Goal: Task Accomplishment & Management: Use online tool/utility

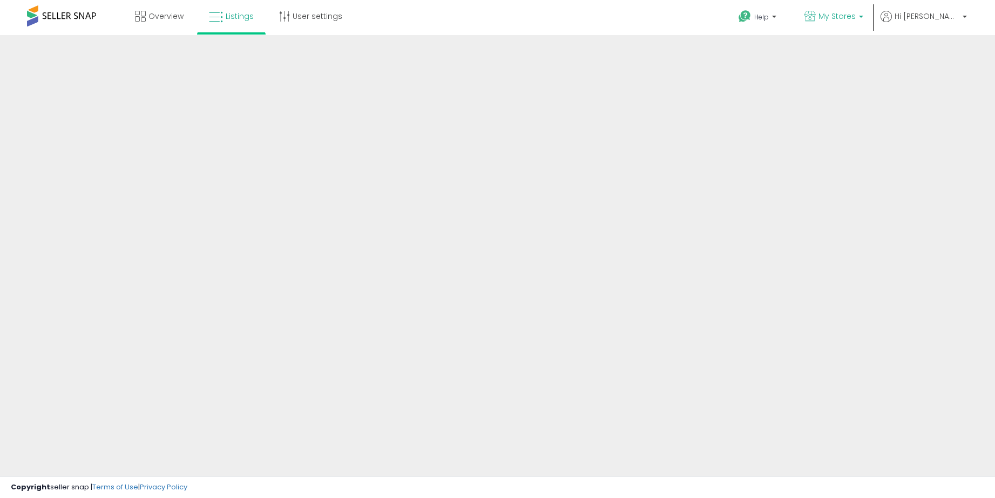
click at [856, 15] on span "My Stores" at bounding box center [837, 16] width 37 height 11
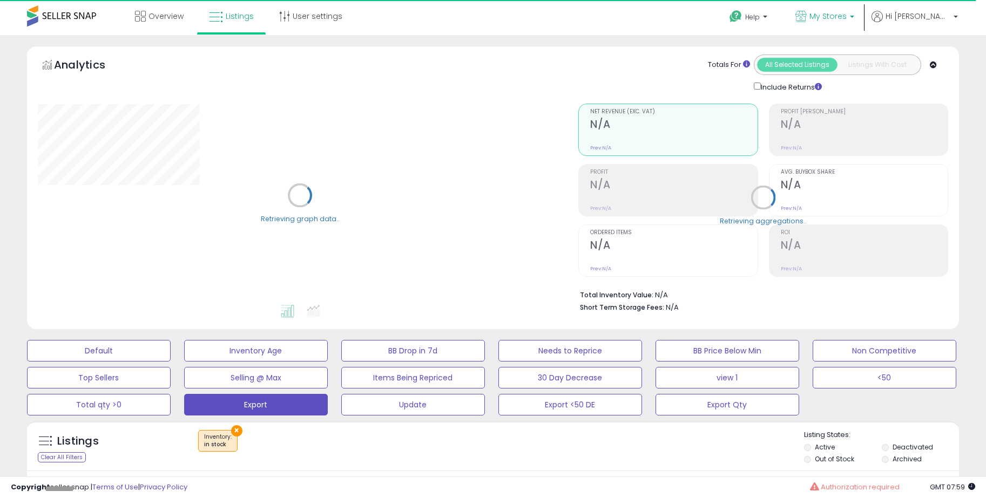
click at [847, 11] on span "My Stores" at bounding box center [827, 16] width 37 height 11
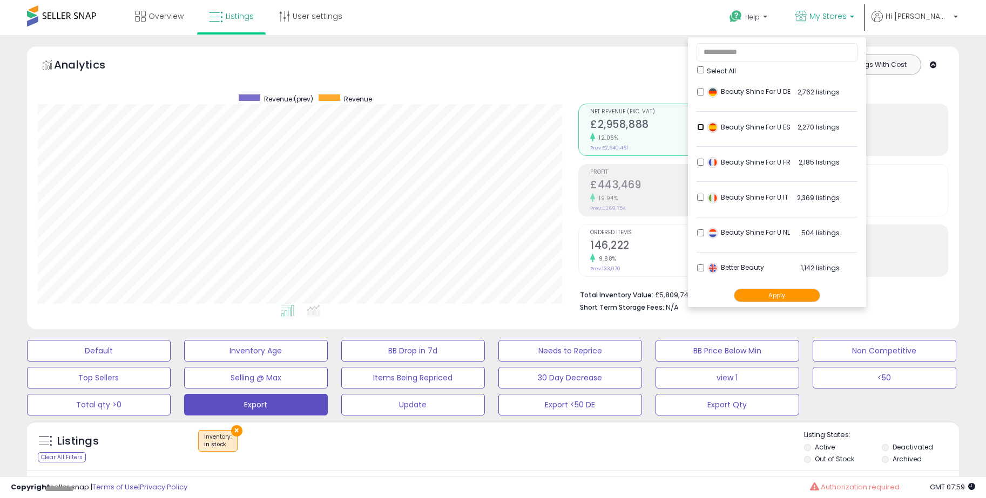
scroll to position [221, 540]
drag, startPoint x: 731, startPoint y: 122, endPoint x: 725, endPoint y: 163, distance: 41.0
click at [724, 163] on ul "Select All Beauty Shine For U DE 2,762 listings" at bounding box center [777, 172] width 178 height 270
click at [725, 205] on ul "Select All Beauty Shine For U DE 2,762 listings" at bounding box center [777, 172] width 178 height 270
click at [725, 200] on li "Beauty Shine For U IT 2,369 listings" at bounding box center [777, 200] width 161 height 33
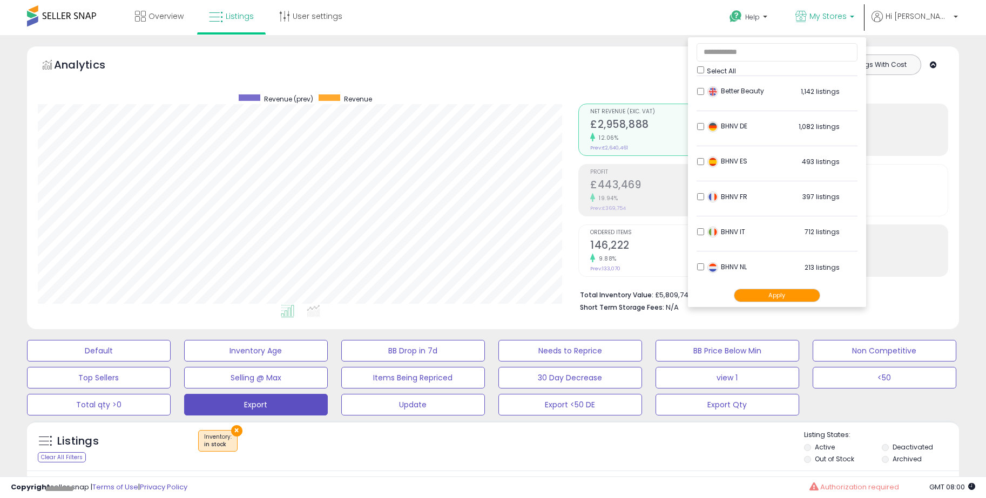
scroll to position [171, 0]
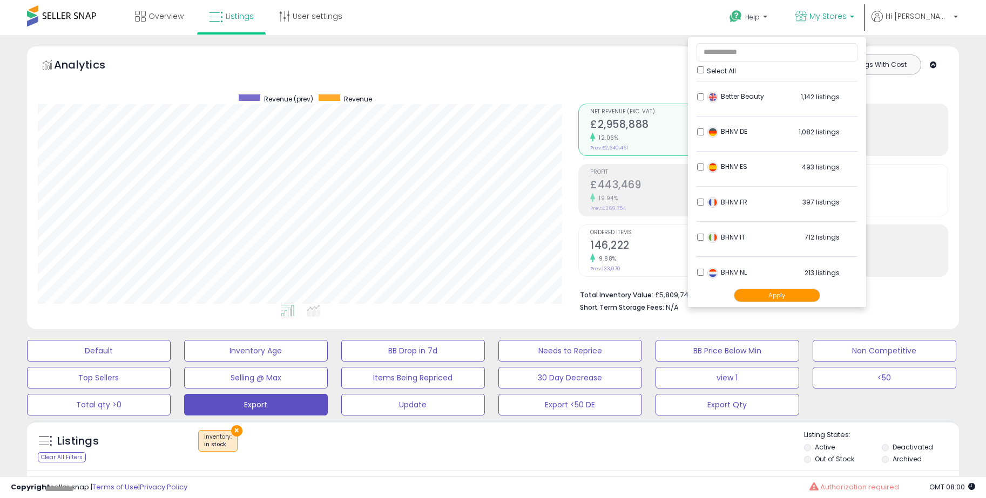
click at [729, 174] on li "BHNV ES 493 listings" at bounding box center [777, 169] width 161 height 33
click at [728, 206] on li "BHNV FR 397 listings" at bounding box center [777, 204] width 161 height 33
click at [725, 274] on ul "Select All Beauty Shine For U DE 2,762 listings" at bounding box center [777, 172] width 178 height 270
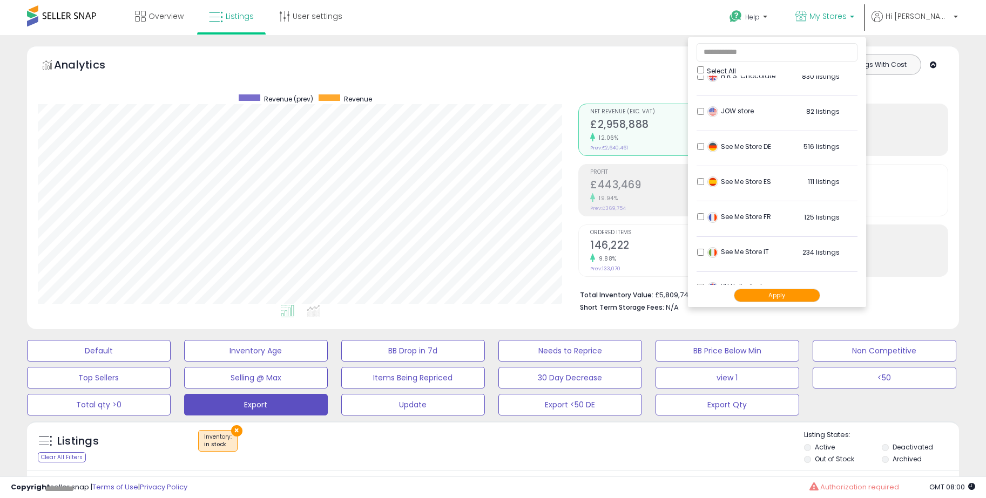
scroll to position [495, 0]
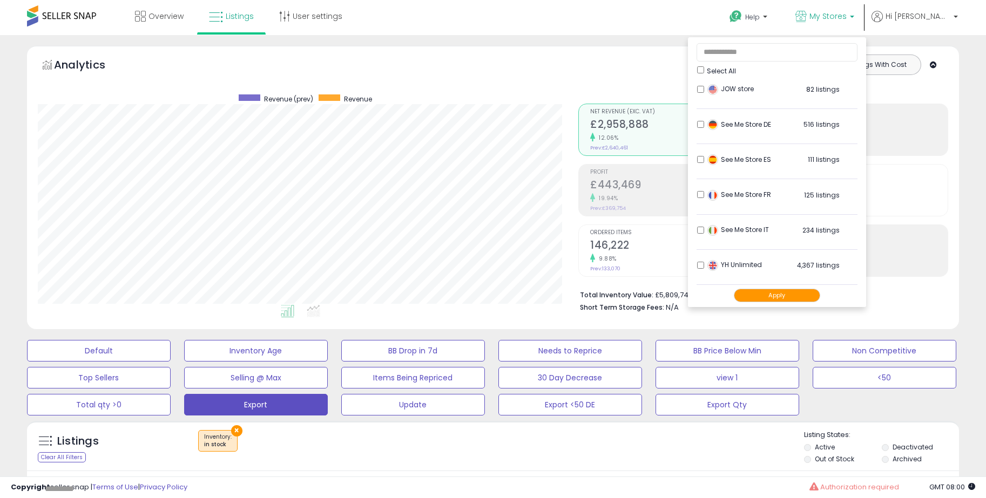
click at [781, 295] on button "Apply" at bounding box center [777, 295] width 86 height 13
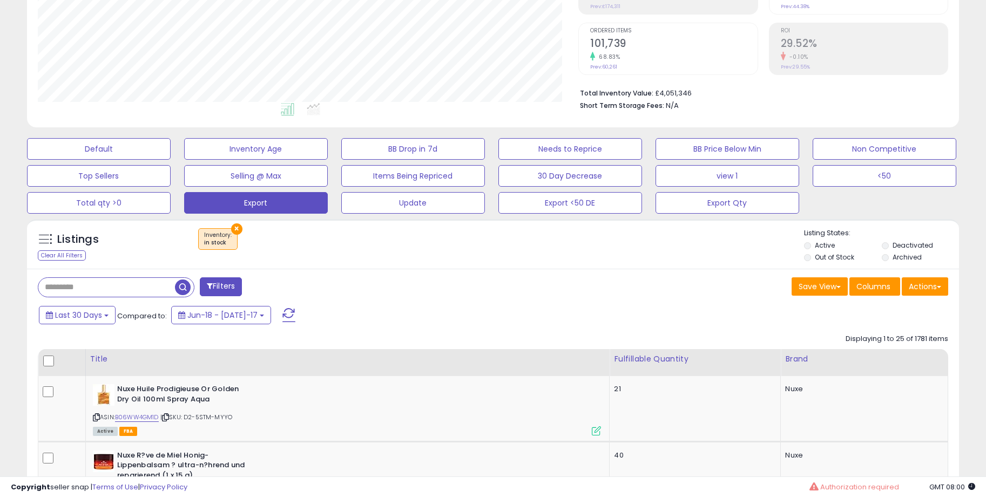
scroll to position [216, 0]
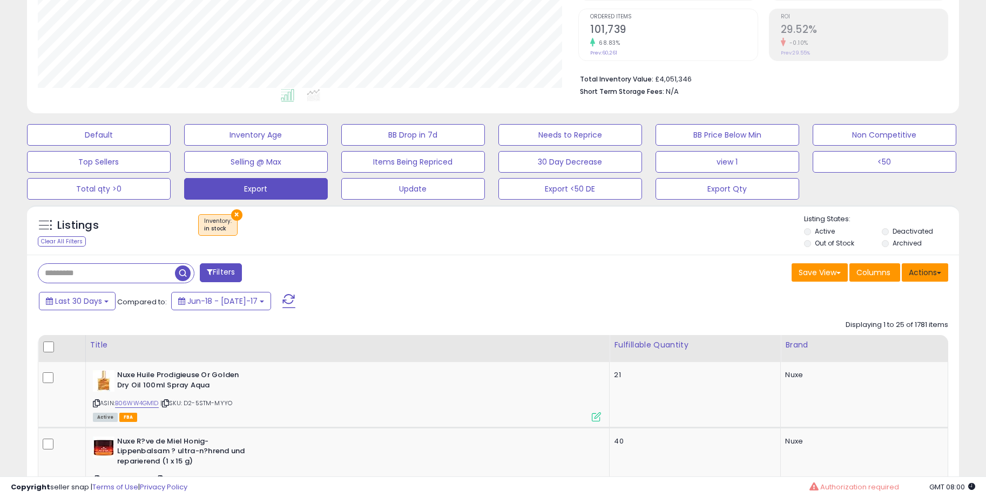
drag, startPoint x: 939, startPoint y: 280, endPoint x: 934, endPoint y: 281, distance: 5.6
click at [934, 281] on button "Actions" at bounding box center [925, 272] width 46 height 18
drag, startPoint x: 846, startPoint y: 321, endPoint x: 836, endPoint y: 321, distance: 9.7
click at [840, 321] on link "Export Visible Columns" at bounding box center [881, 322] width 118 height 17
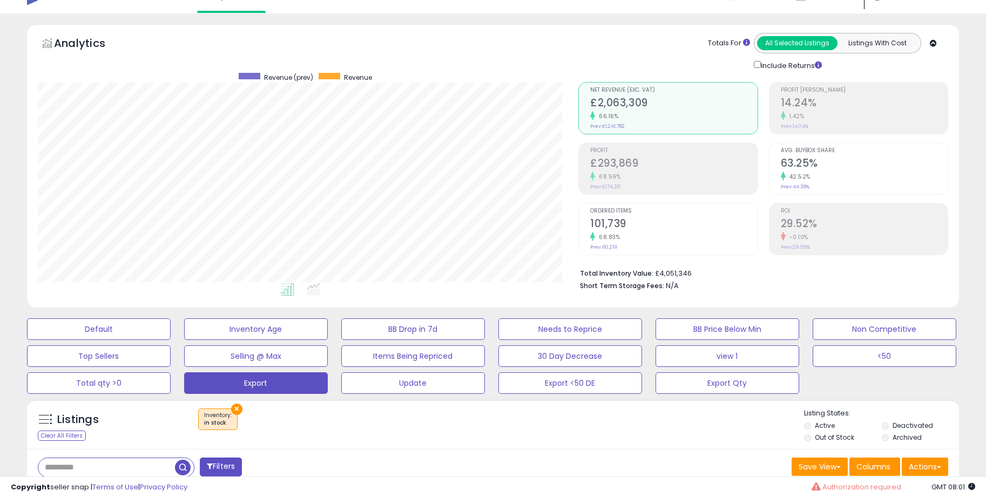
scroll to position [0, 0]
